Goal: Complete application form

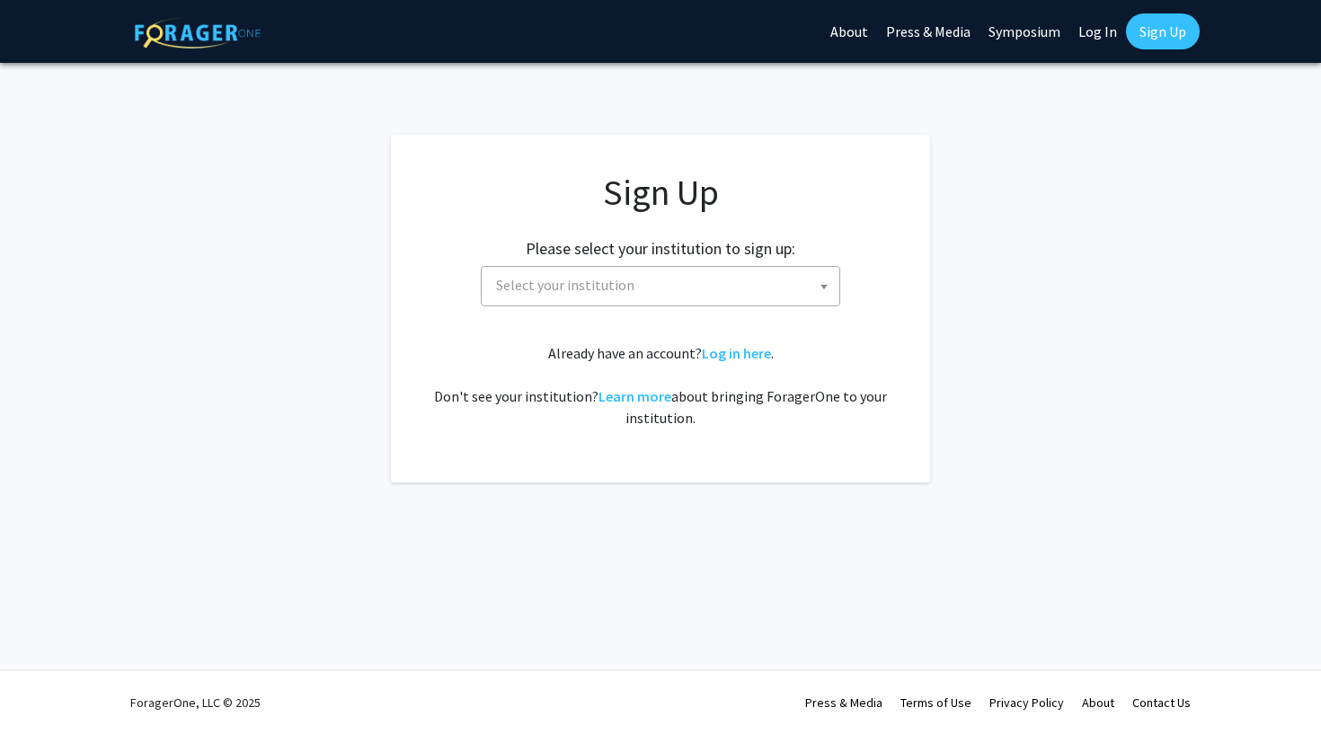
click at [677, 287] on span "Select your institution" at bounding box center [664, 285] width 350 height 37
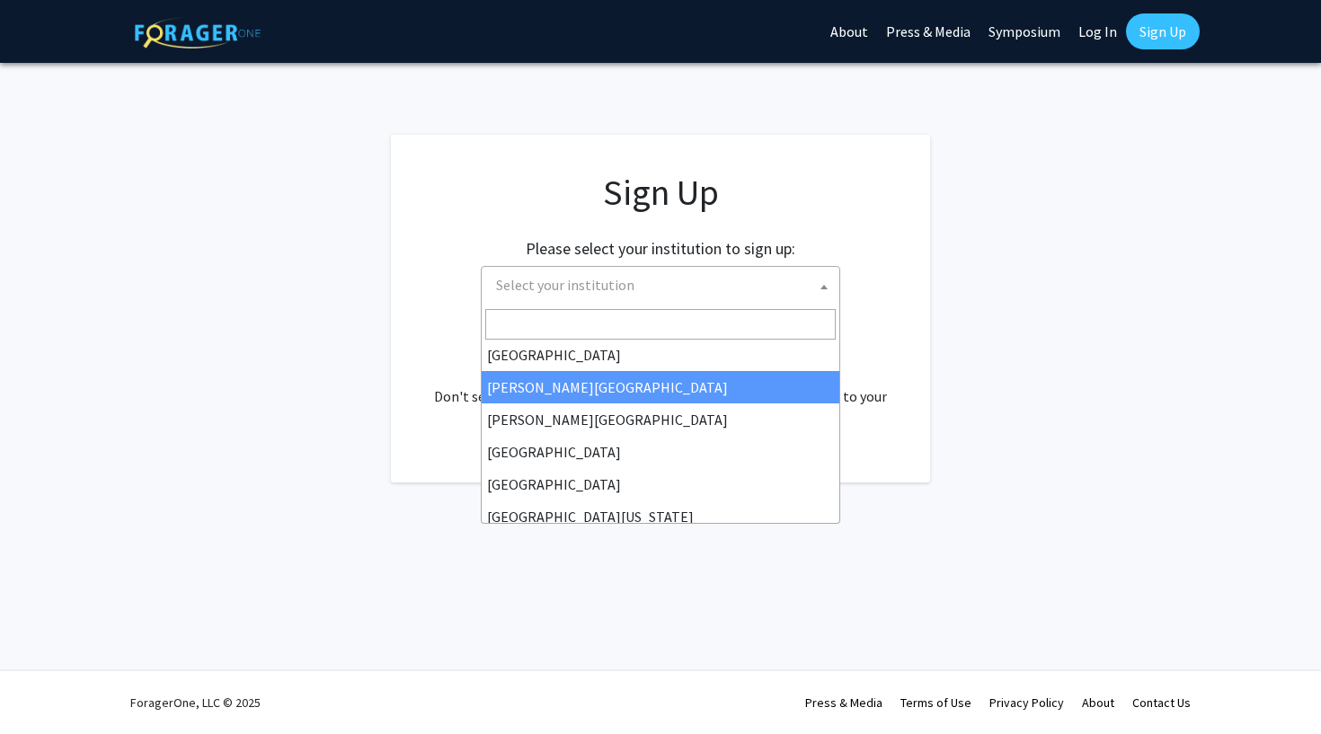
scroll to position [39, 0]
select select "5"
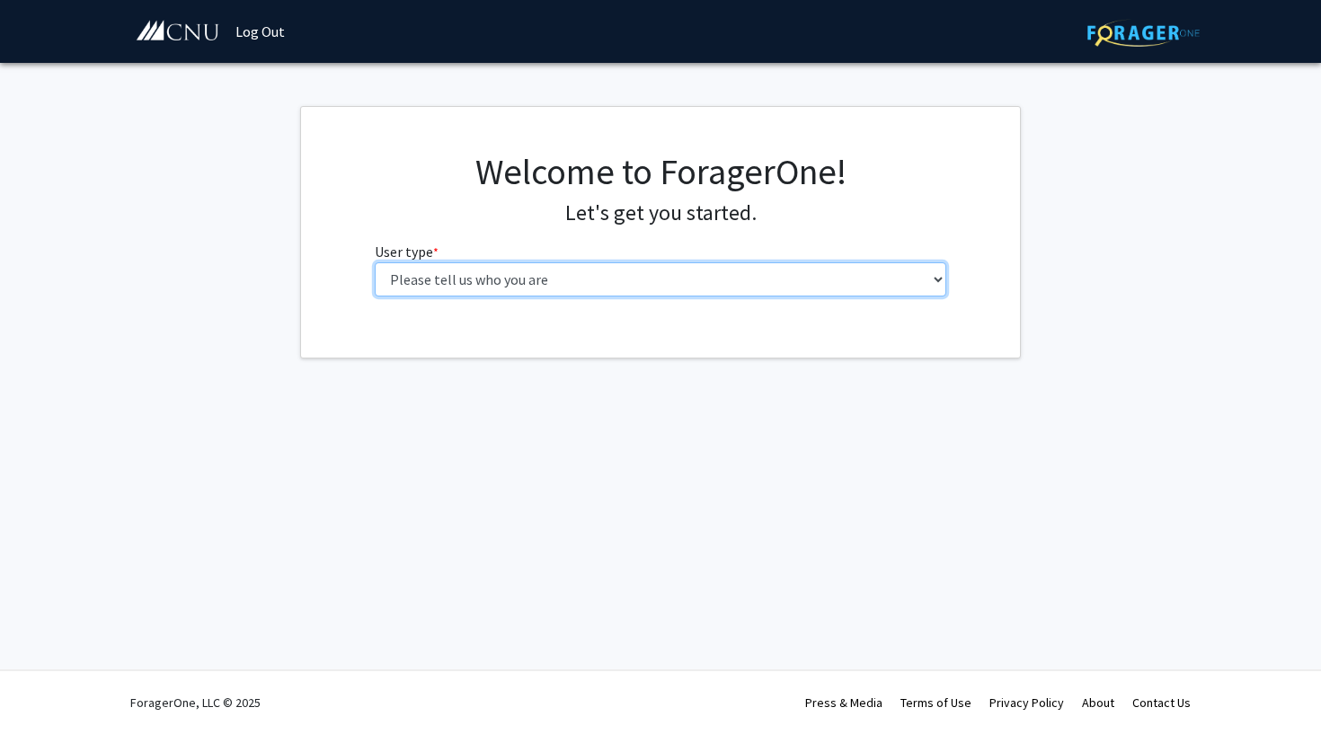
select select "1: undergrad"
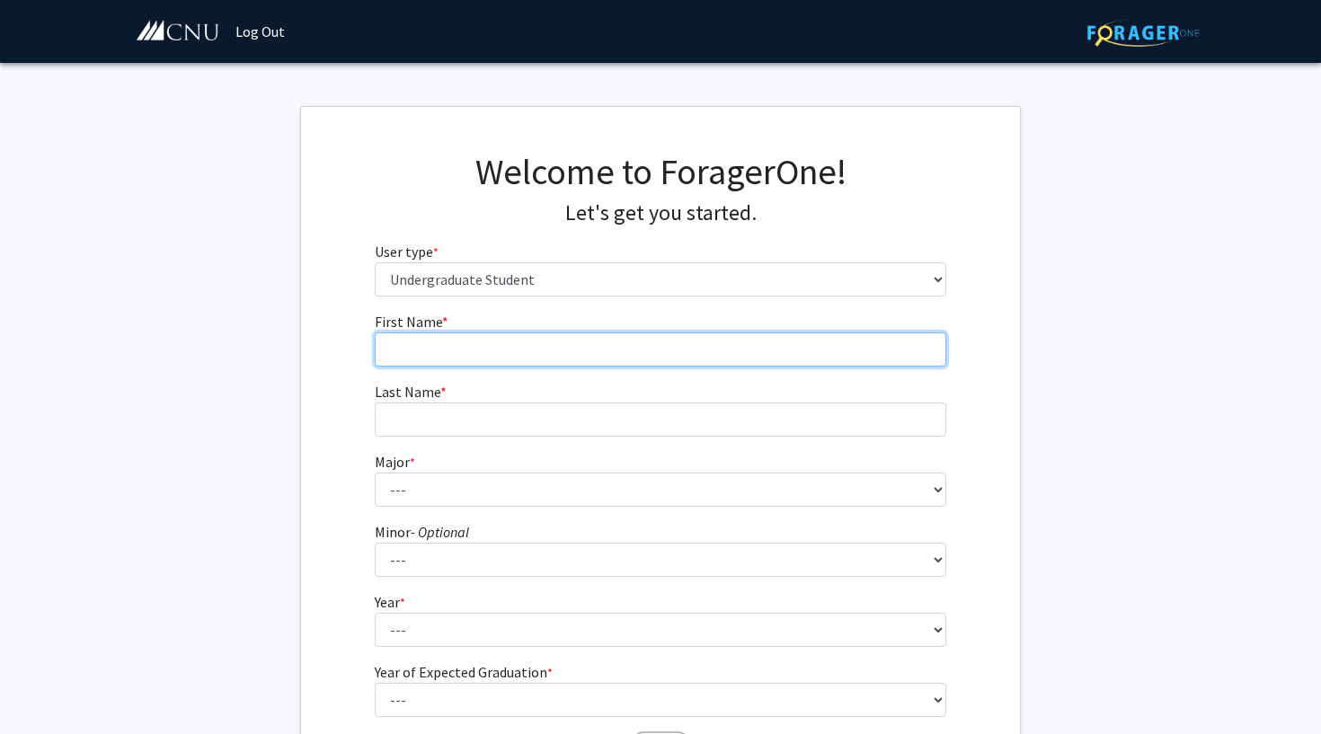
click at [511, 360] on input "First Name * required" at bounding box center [661, 349] width 572 height 34
type input "Z"
type input "Grace"
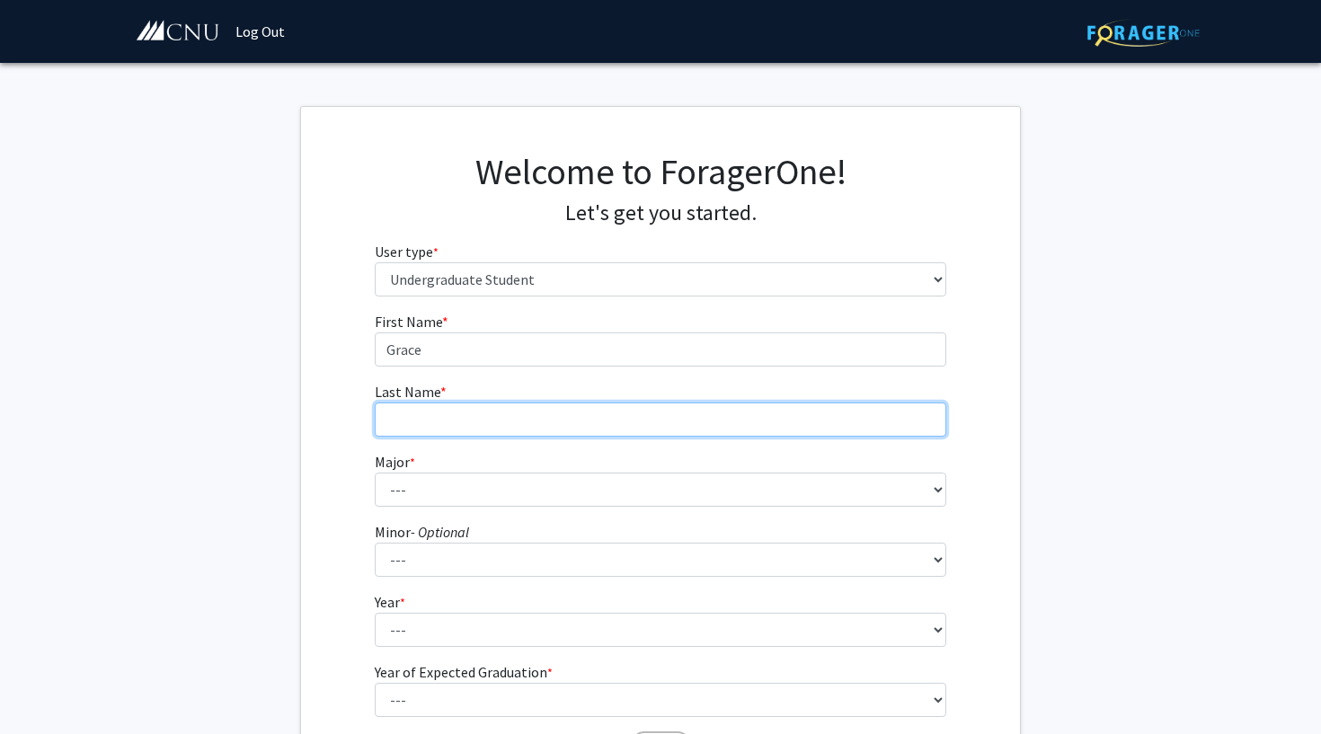
click at [521, 422] on input "Last Name * required" at bounding box center [661, 420] width 572 height 34
type input "Farris"
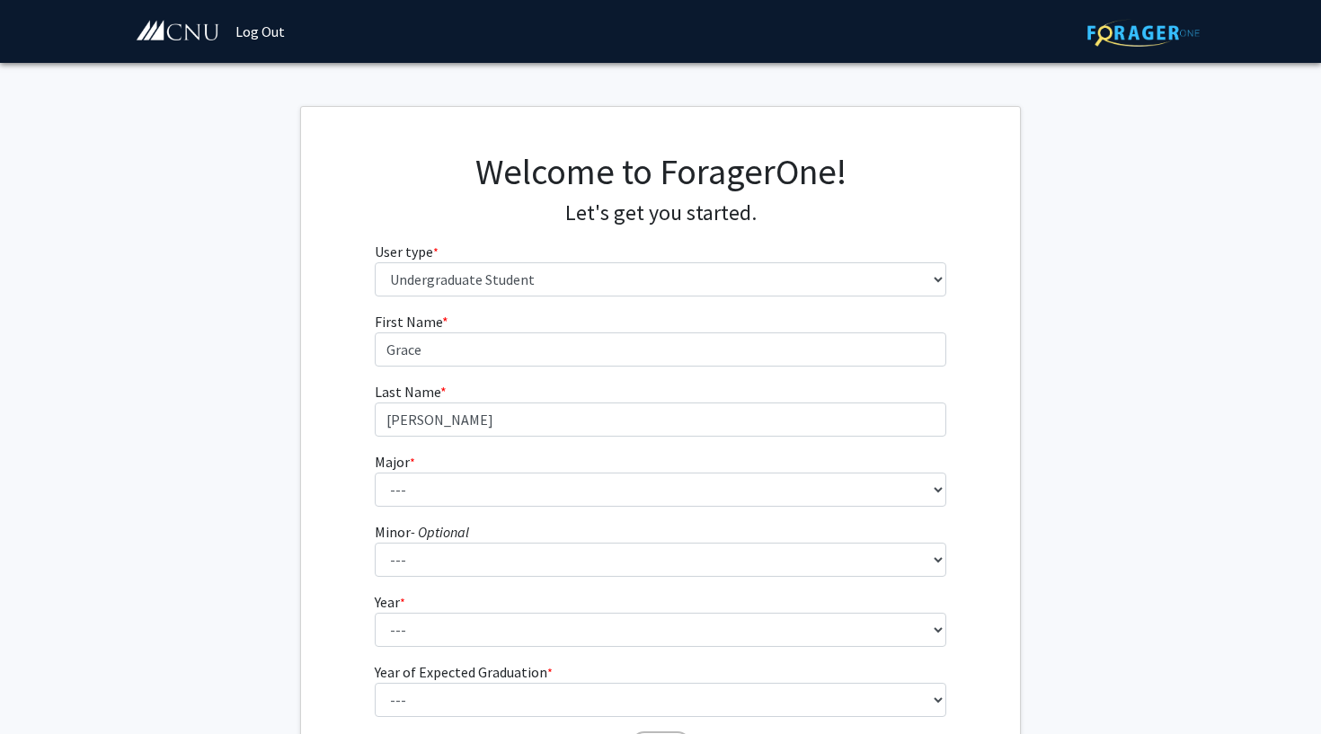
click at [720, 458] on fg-select "Major * required --- Accounting Applied Physics Art History Biochemistry Biolog…" at bounding box center [661, 479] width 572 height 56
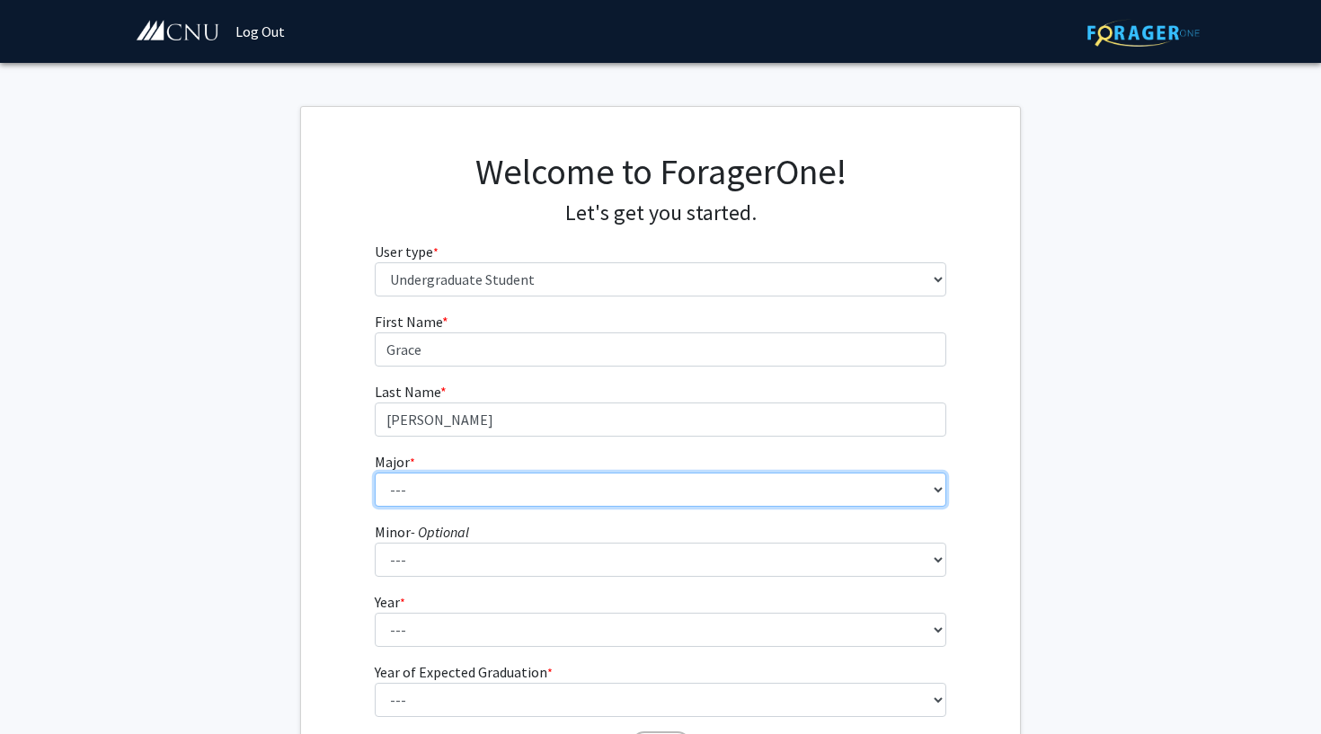
select select "27: 638"
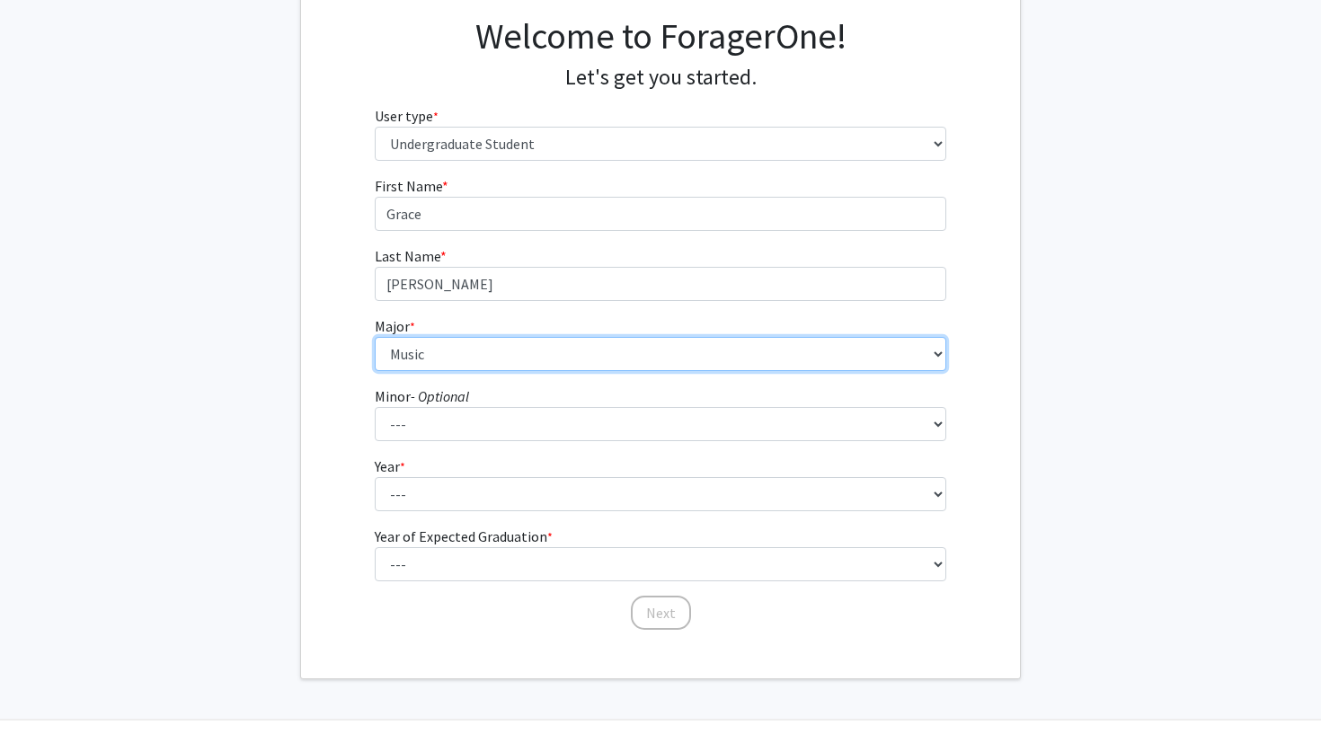
scroll to position [137, 0]
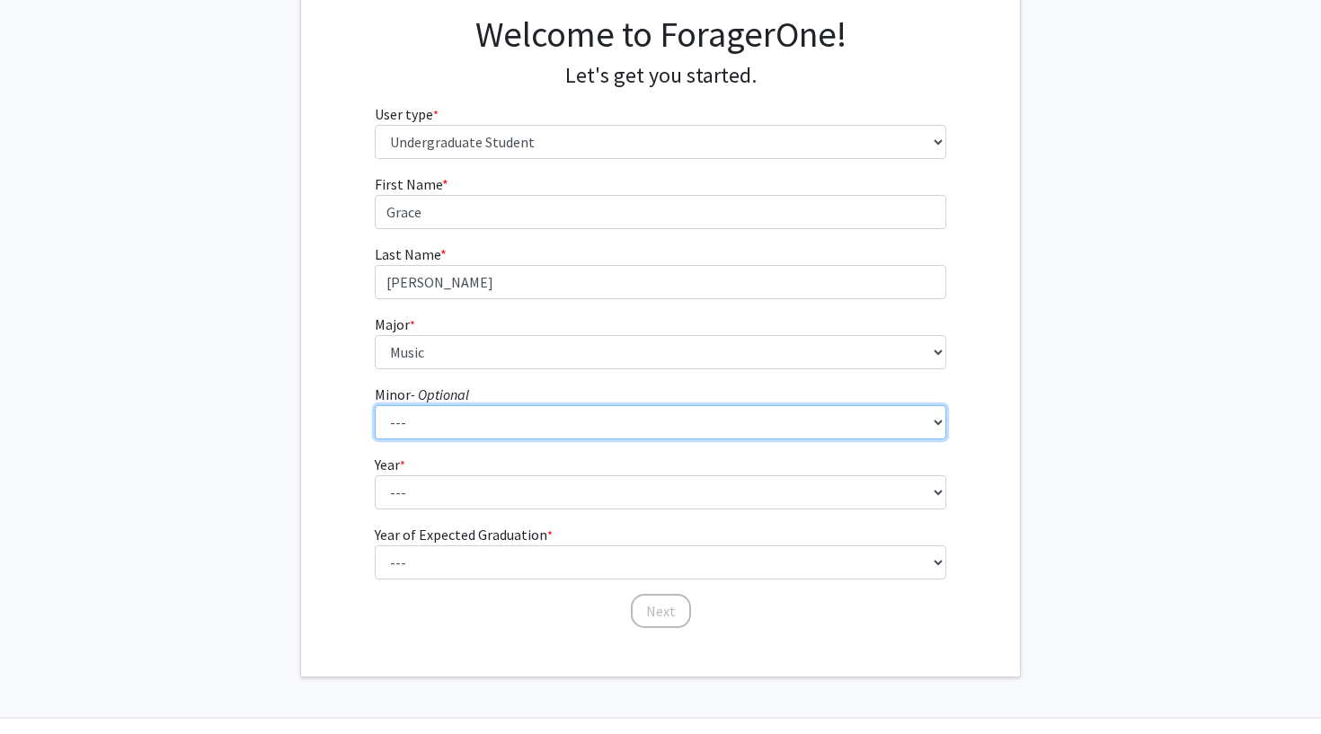
select select "18: 421"
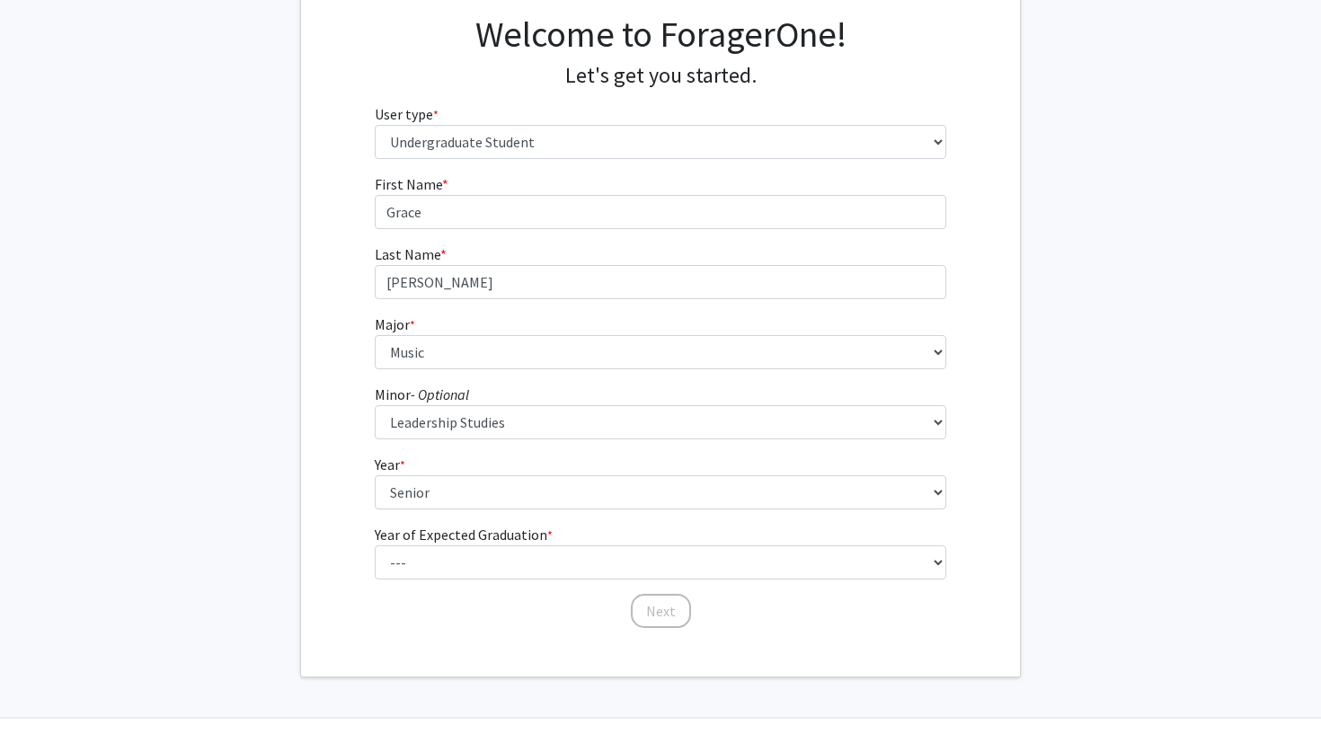
click at [447, 512] on form "First Name * required Grace Last Name * required Farris Major * required --- Ac…" at bounding box center [661, 392] width 572 height 439
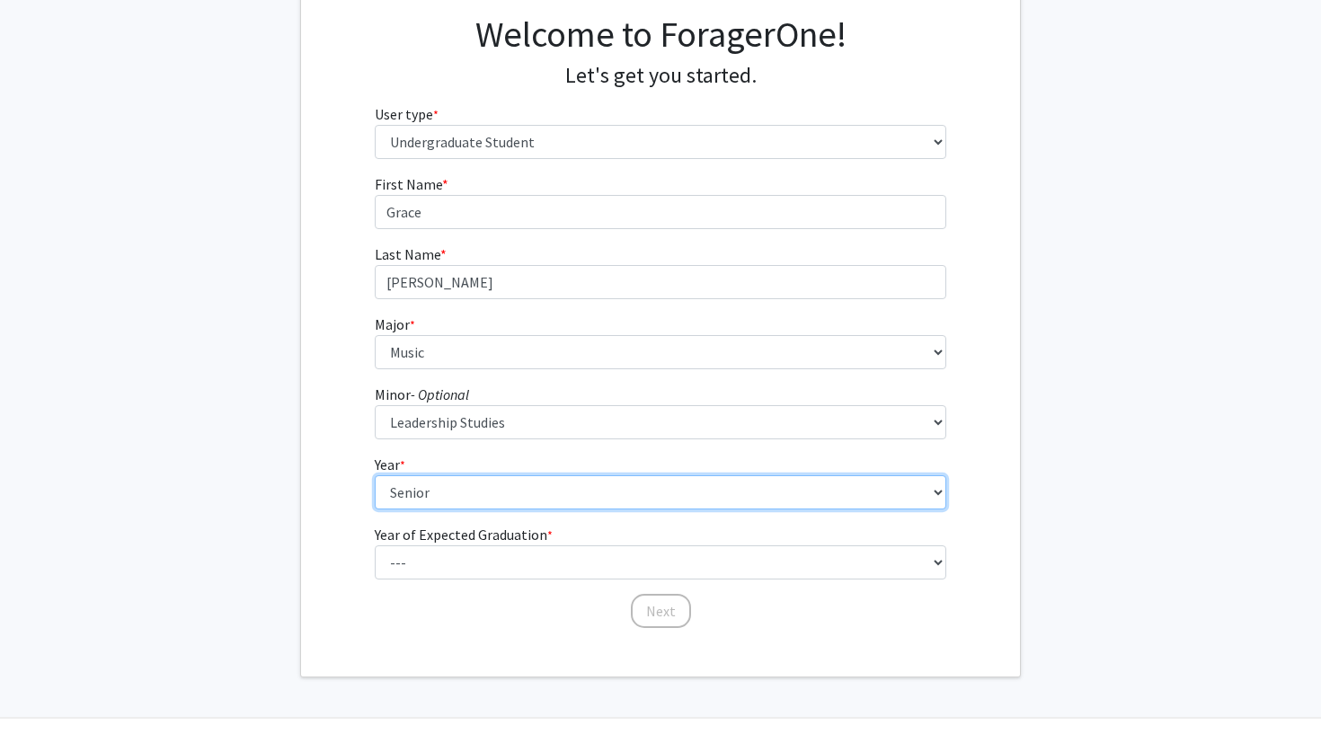
select select "3: junior"
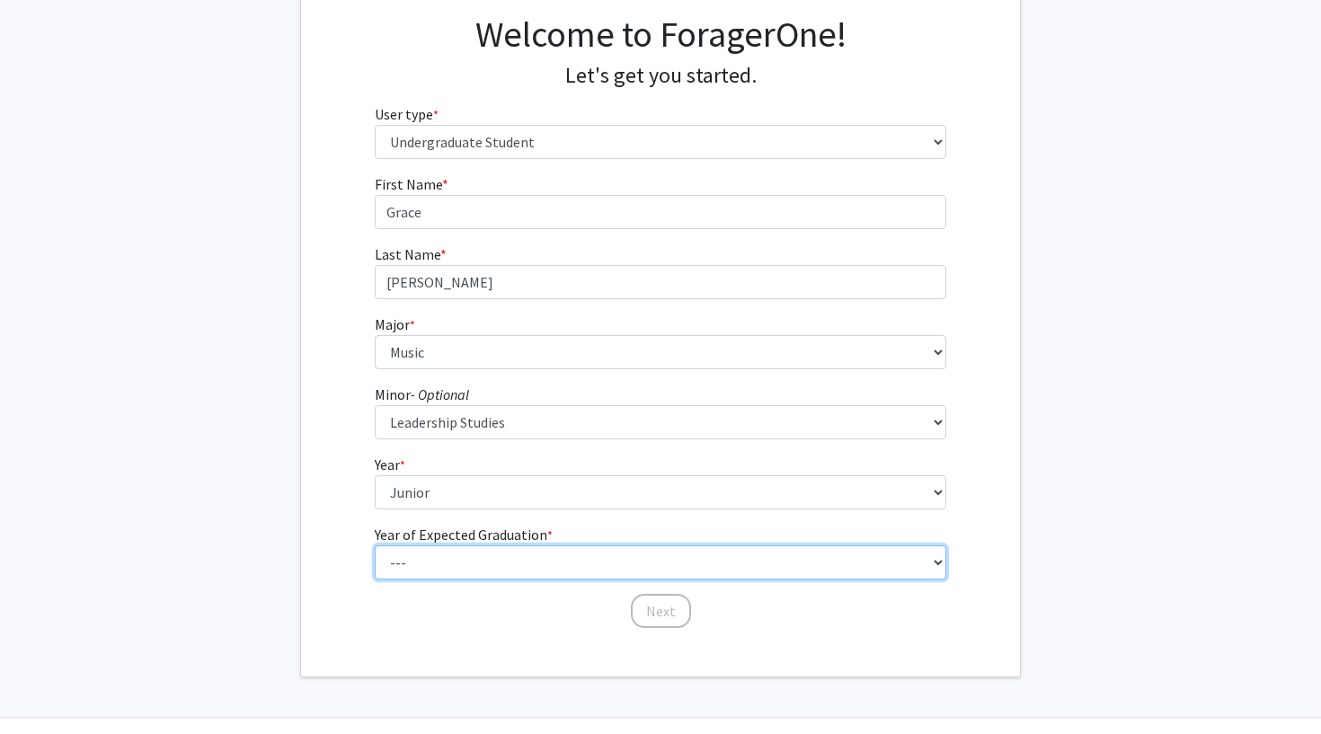
select select "3: 2027"
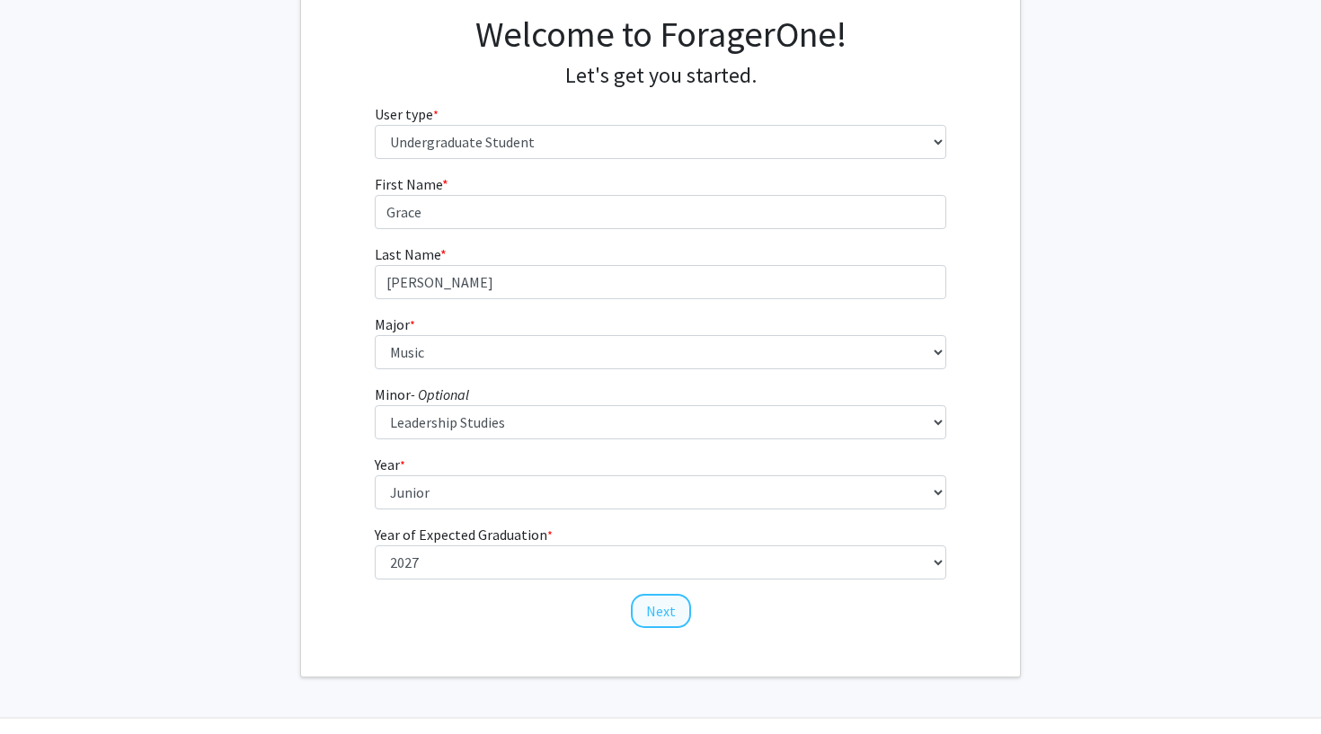
click at [647, 609] on button "Next" at bounding box center [661, 611] width 60 height 34
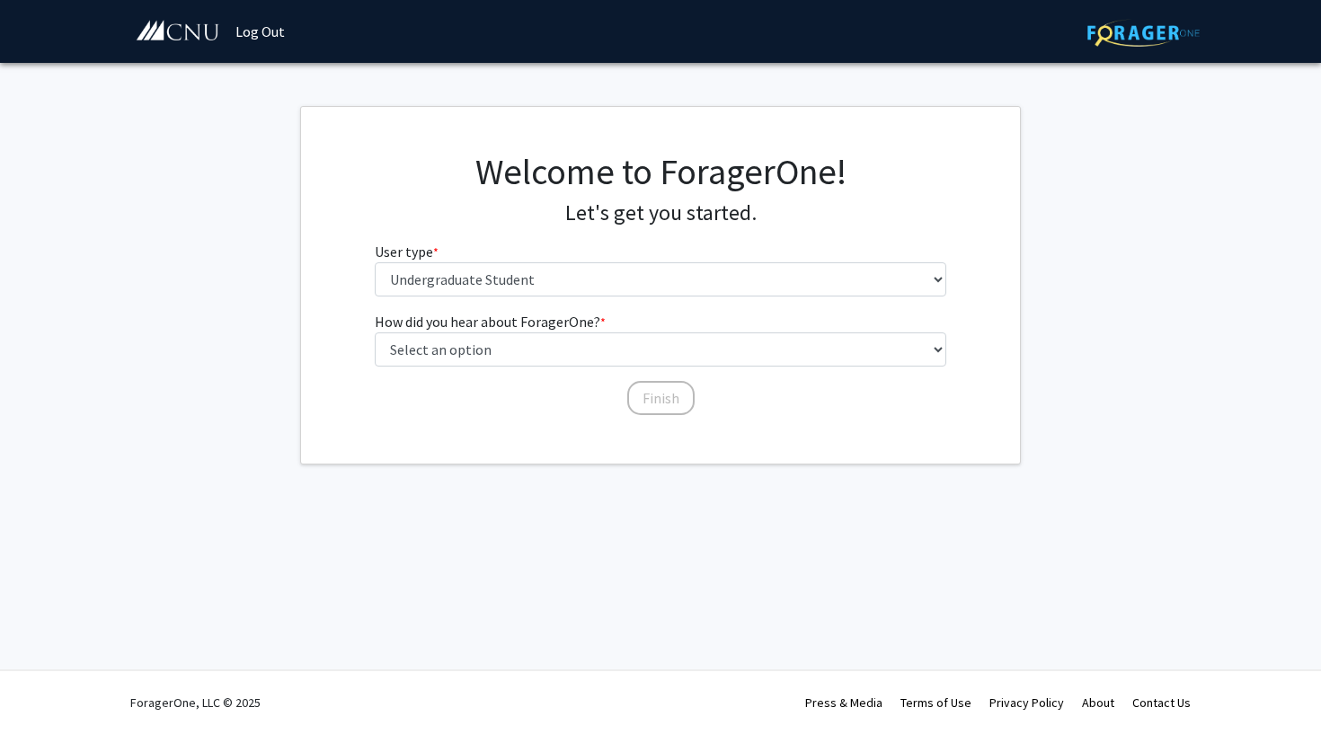
scroll to position [0, 0]
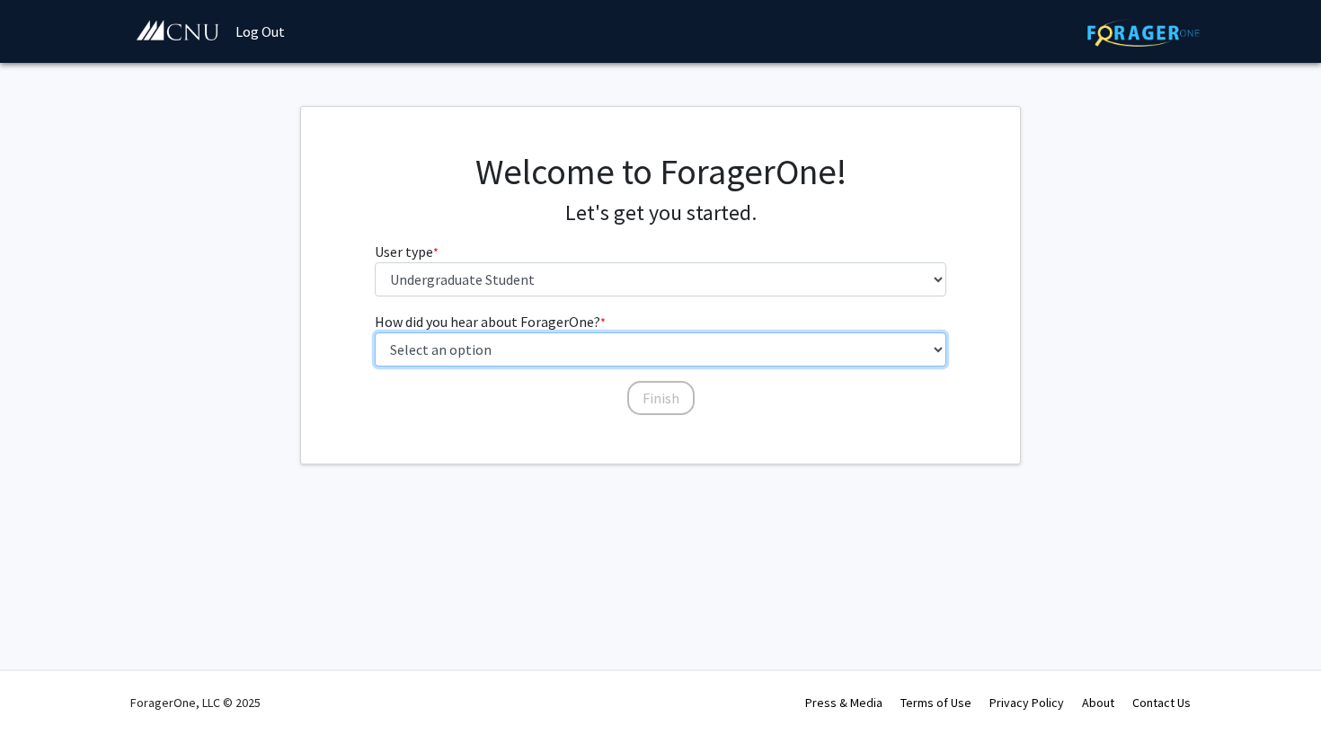
select select "3: university_website"
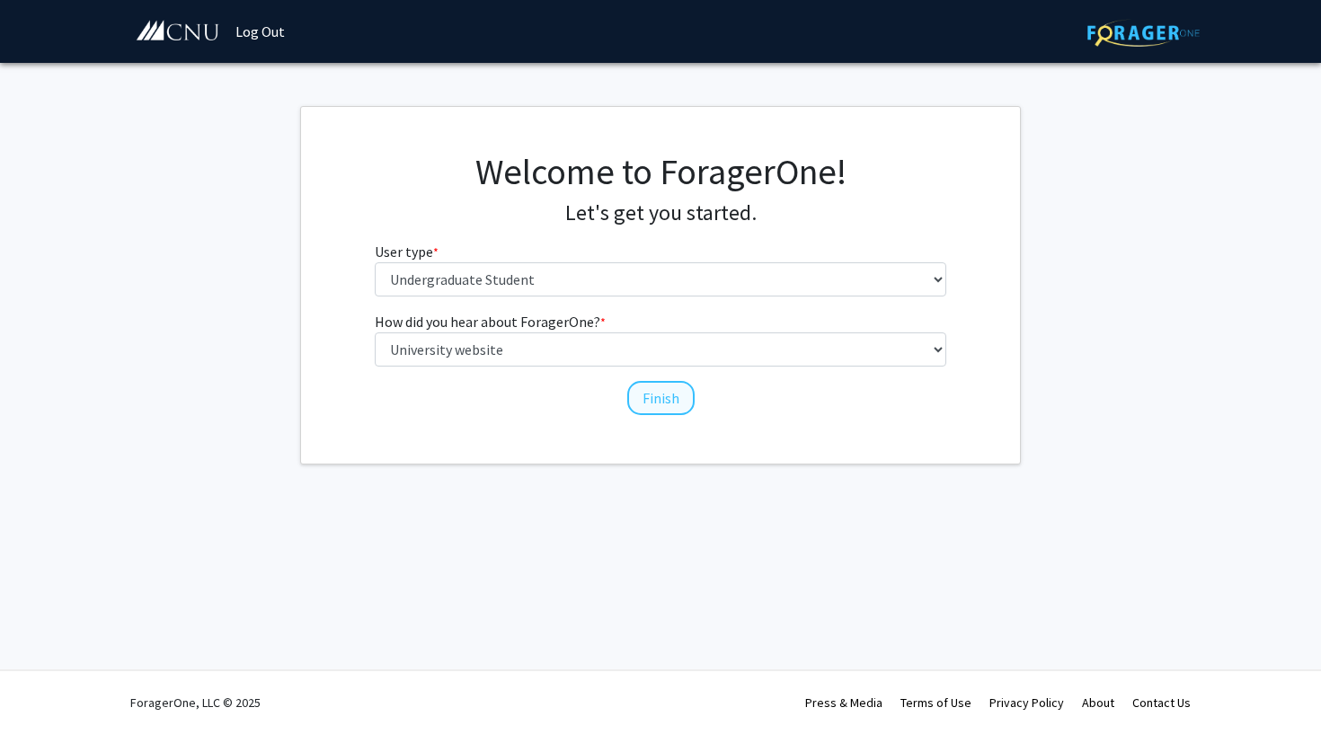
click at [678, 398] on button "Finish" at bounding box center [660, 398] width 67 height 34
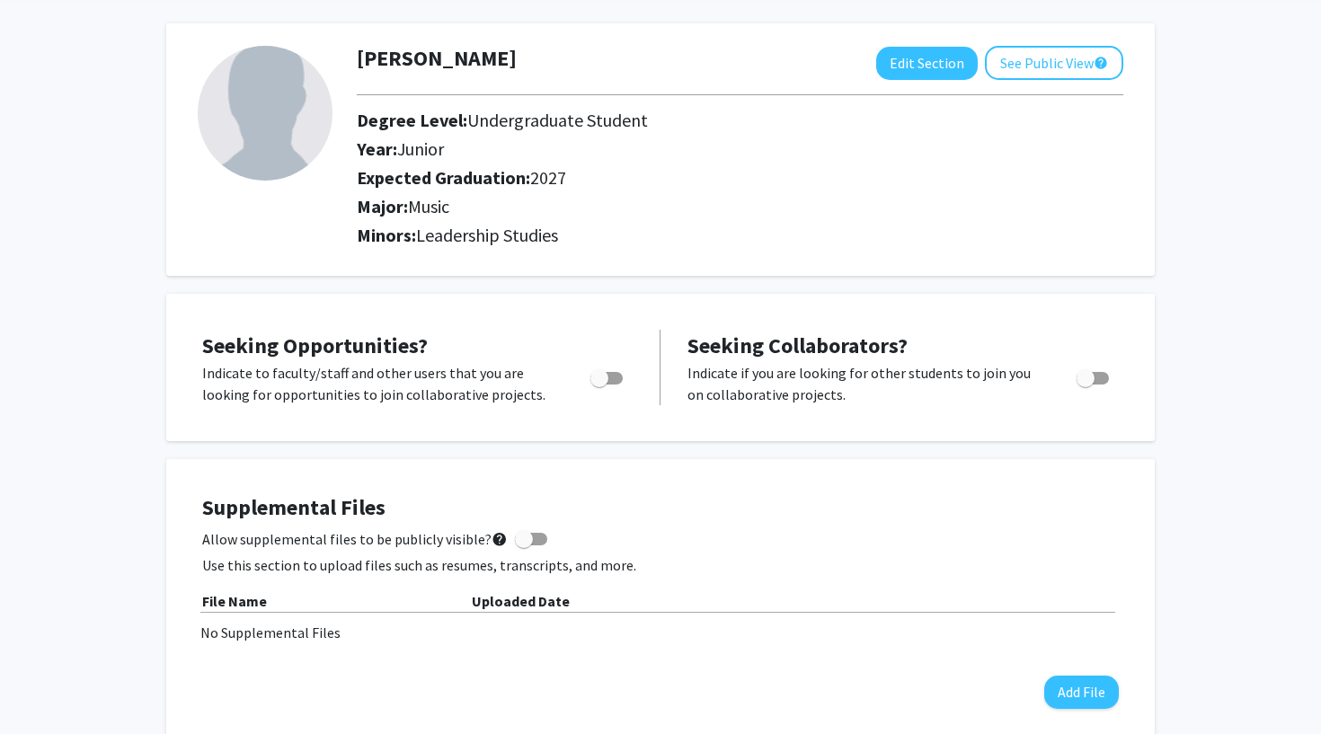
scroll to position [74, 0]
click at [611, 376] on span "Toggle" at bounding box center [606, 377] width 32 height 13
click at [599, 384] on input "Are you actively seeking opportunities?" at bounding box center [598, 384] width 1 height 1
click at [616, 381] on span "Toggle" at bounding box center [614, 377] width 18 height 18
click at [599, 384] on input "Are you actively seeking opportunities?" at bounding box center [598, 384] width 1 height 1
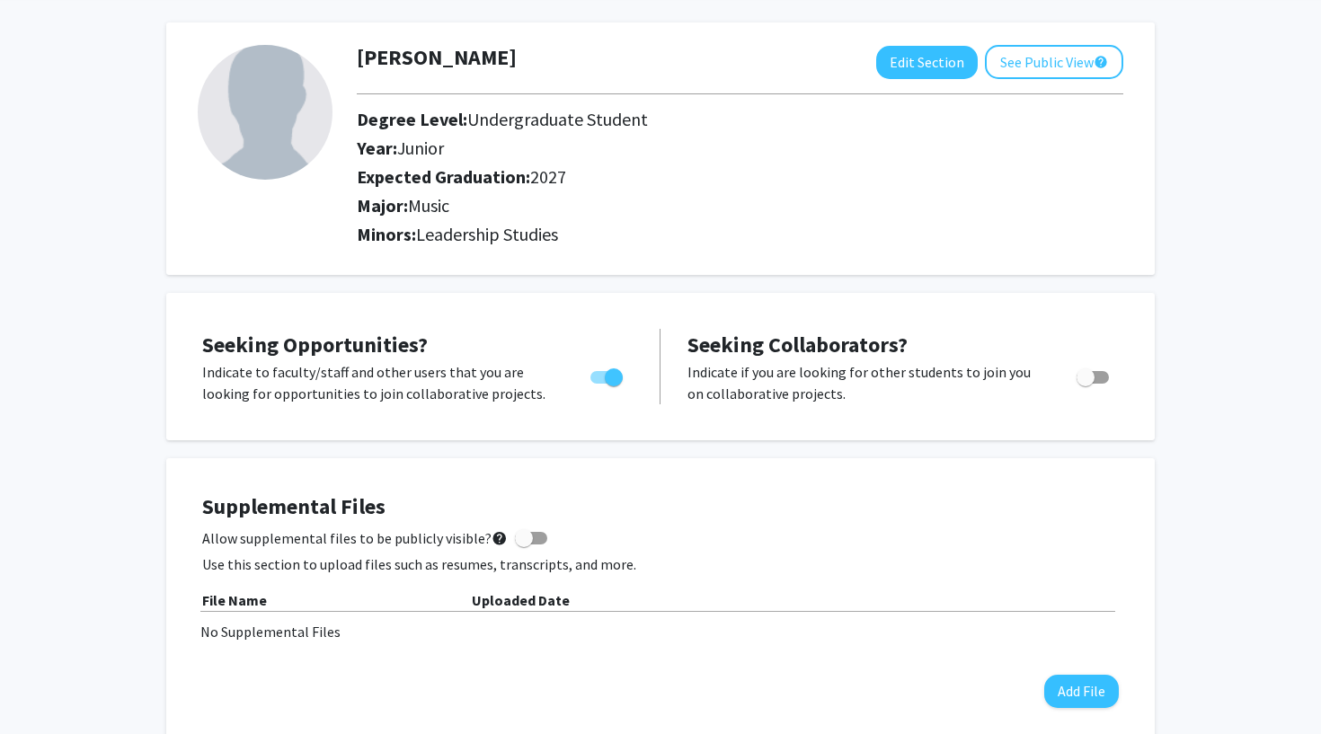
checkbox input "false"
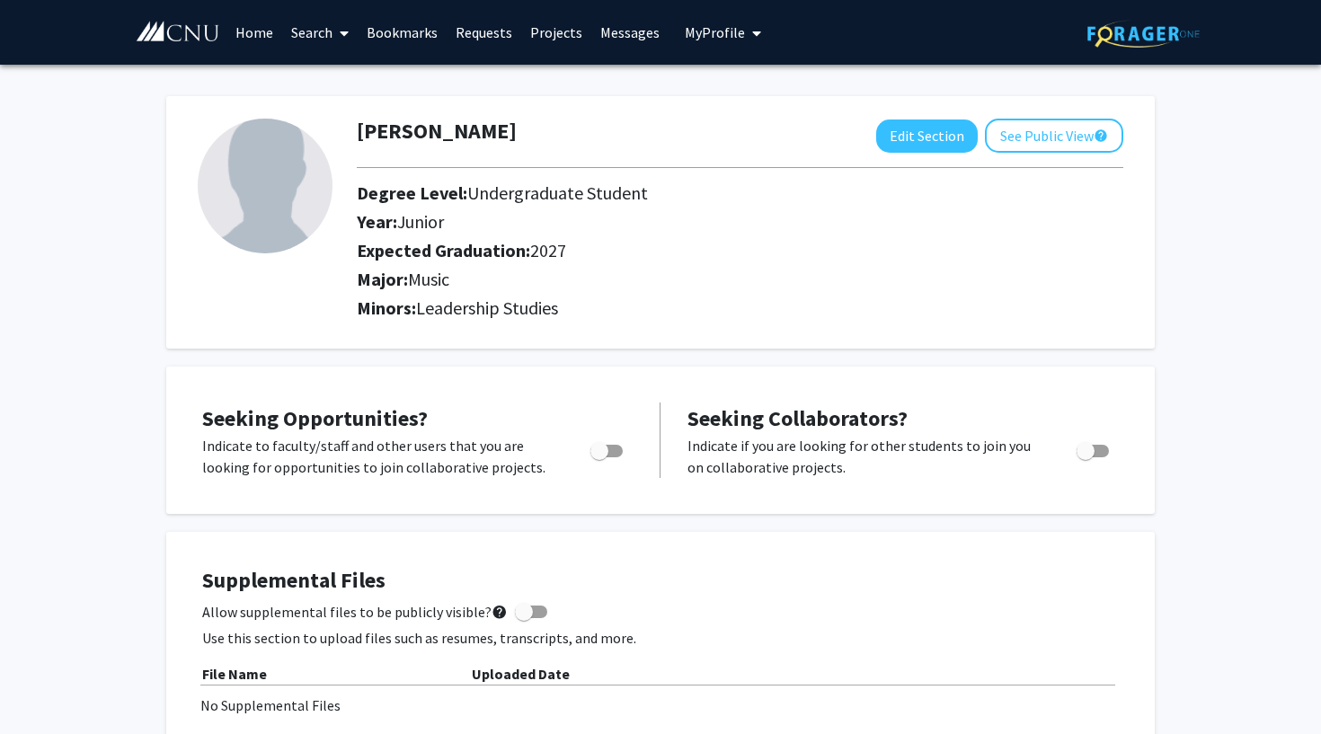
scroll to position [0, 0]
click at [326, 36] on link "Search" at bounding box center [319, 32] width 75 height 63
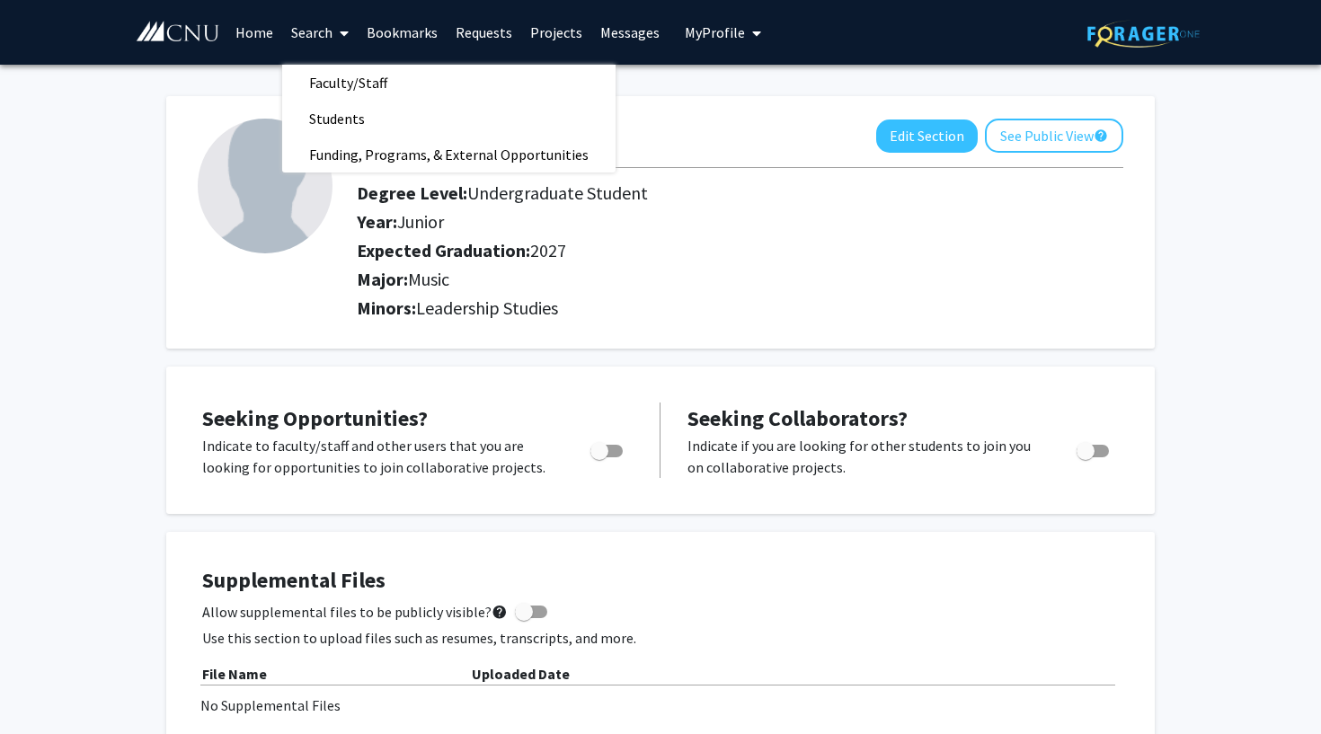
click at [267, 33] on link "Home" at bounding box center [254, 32] width 56 height 63
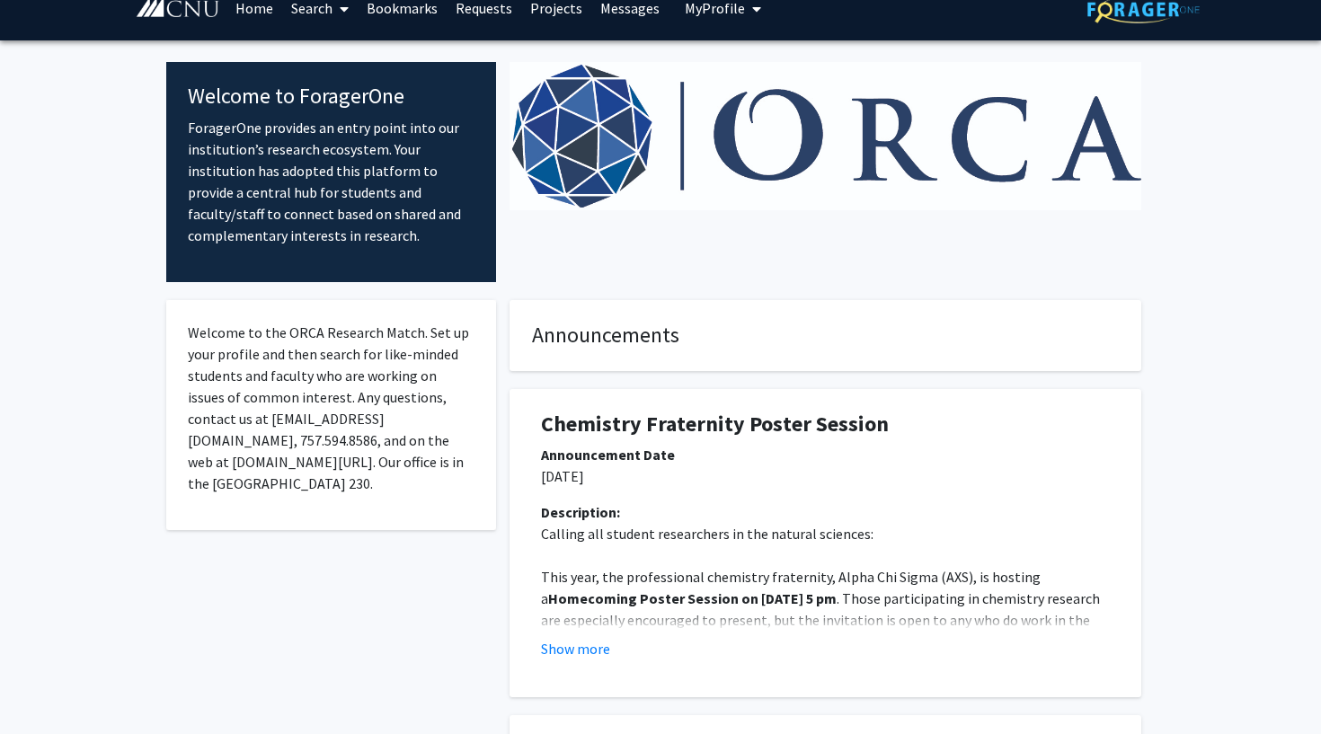
scroll to position [4, 0]
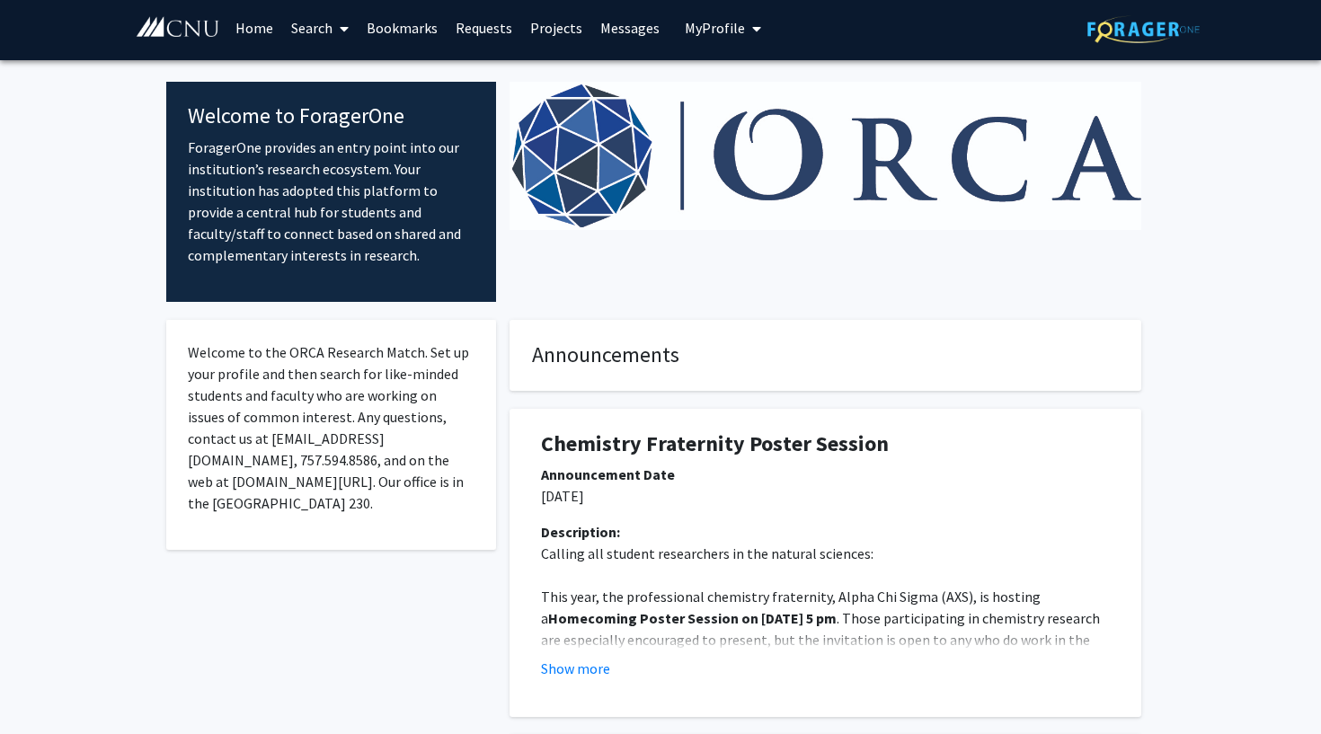
click at [569, 31] on link "Projects" at bounding box center [556, 27] width 70 height 63
